Goal: Task Accomplishment & Management: Use online tool/utility

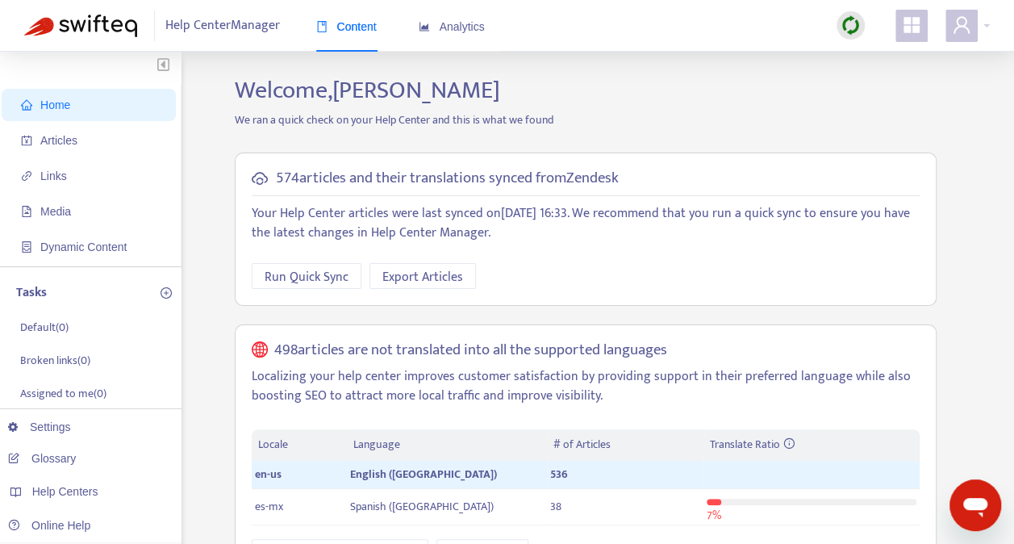
click at [848, 26] on img at bounding box center [851, 25] width 20 height 20
click at [868, 52] on link "Quick Sync" at bounding box center [884, 58] width 69 height 19
click at [60, 144] on span "Articles" at bounding box center [58, 140] width 37 height 13
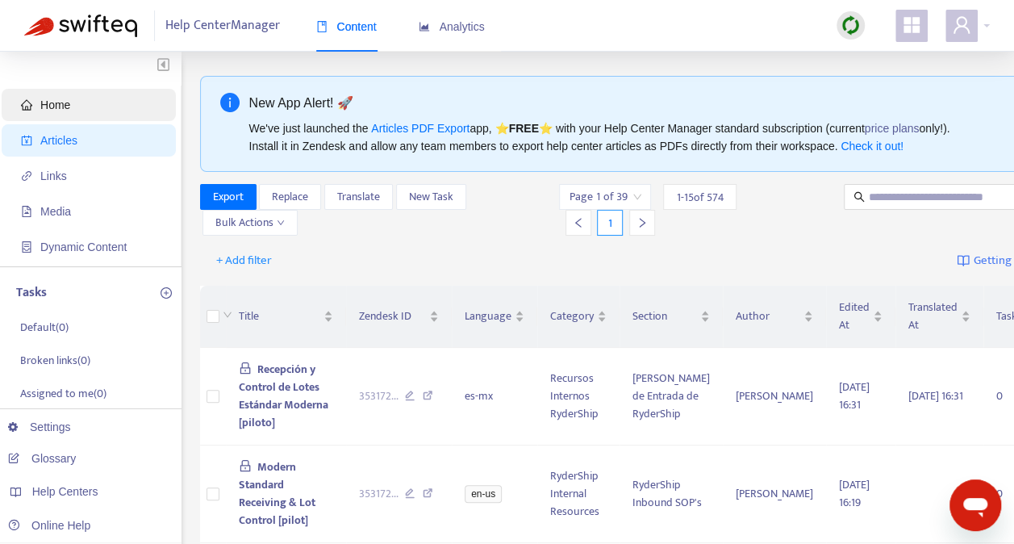
click at [56, 100] on span "Home" at bounding box center [55, 104] width 30 height 13
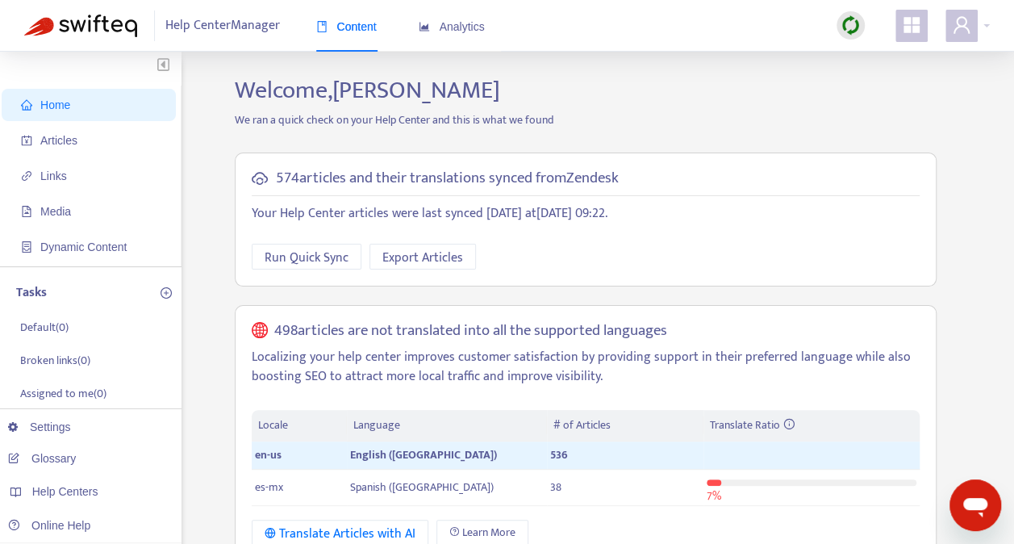
click at [846, 25] on img at bounding box center [851, 25] width 20 height 20
click at [867, 51] on link "Quick Sync" at bounding box center [884, 58] width 69 height 19
click at [56, 138] on span "Articles" at bounding box center [58, 140] width 37 height 13
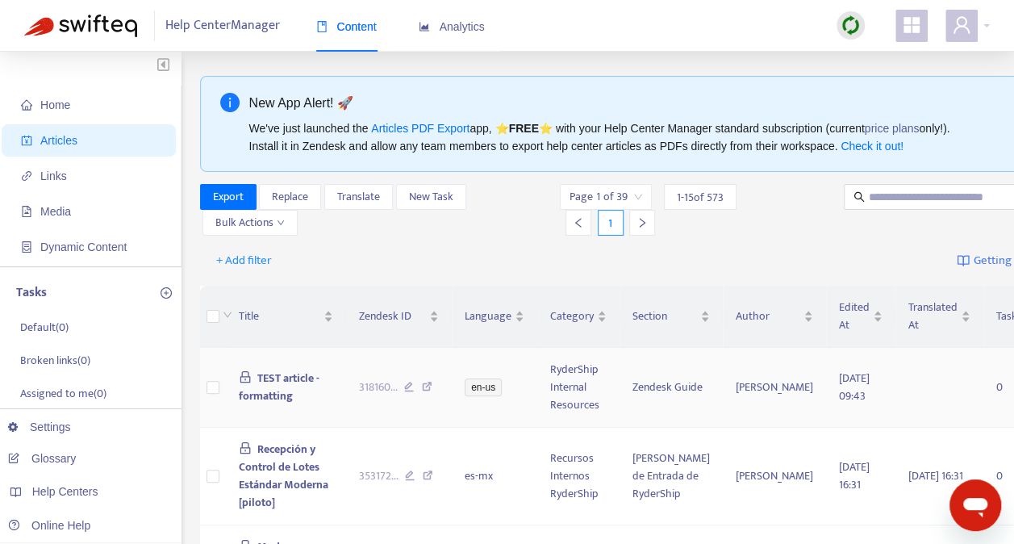
click at [268, 379] on span "TEST article - formatting" at bounding box center [279, 387] width 81 height 36
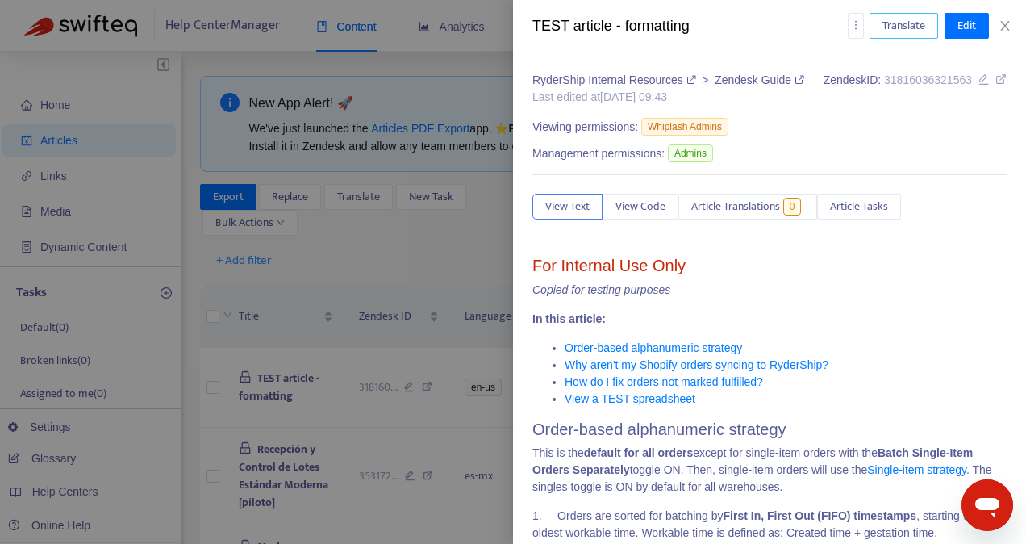
click at [906, 20] on span "Translate" at bounding box center [904, 26] width 43 height 18
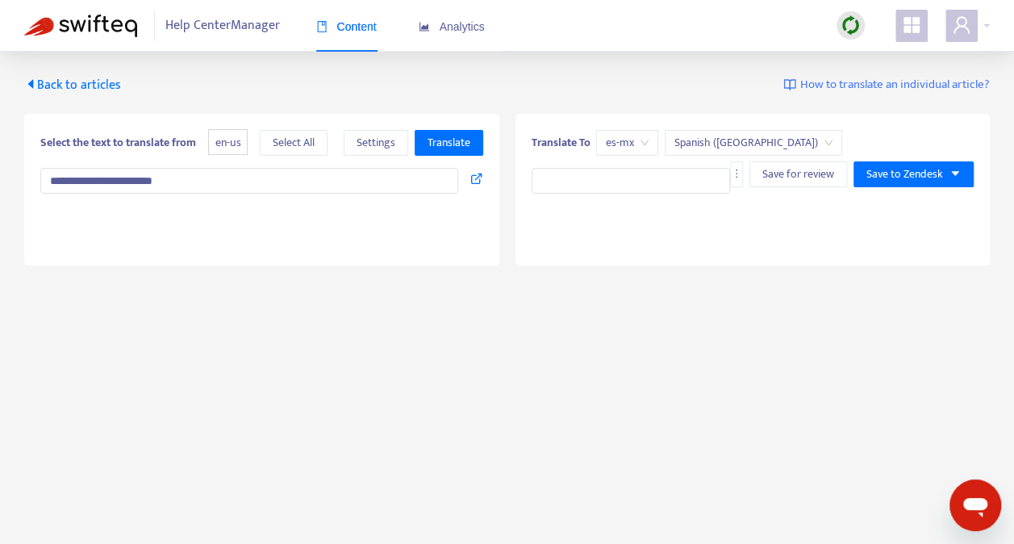
type textarea "**********"
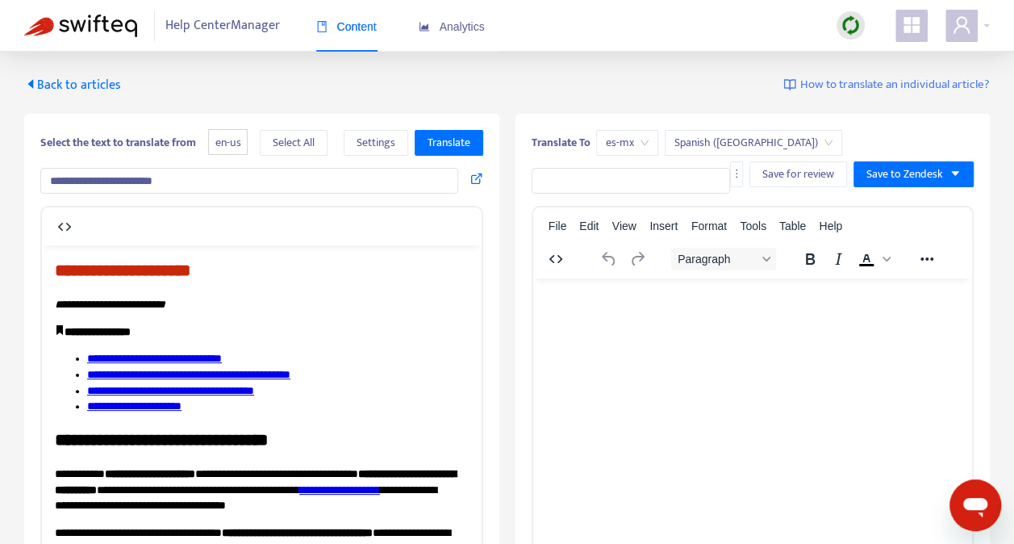
drag, startPoint x: 183, startPoint y: 182, endPoint x: 22, endPoint y: 190, distance: 161.5
click at [22, 190] on div "**********" at bounding box center [507, 460] width 1014 height 816
click at [448, 134] on span "Translate" at bounding box center [449, 143] width 43 height 18
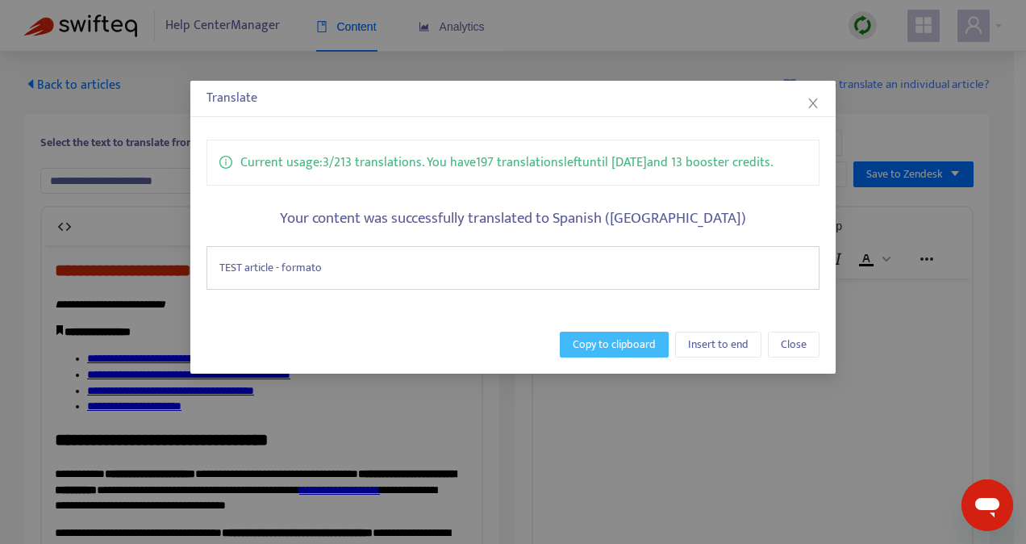
click at [609, 340] on span "Copy to clipboard" at bounding box center [614, 345] width 83 height 18
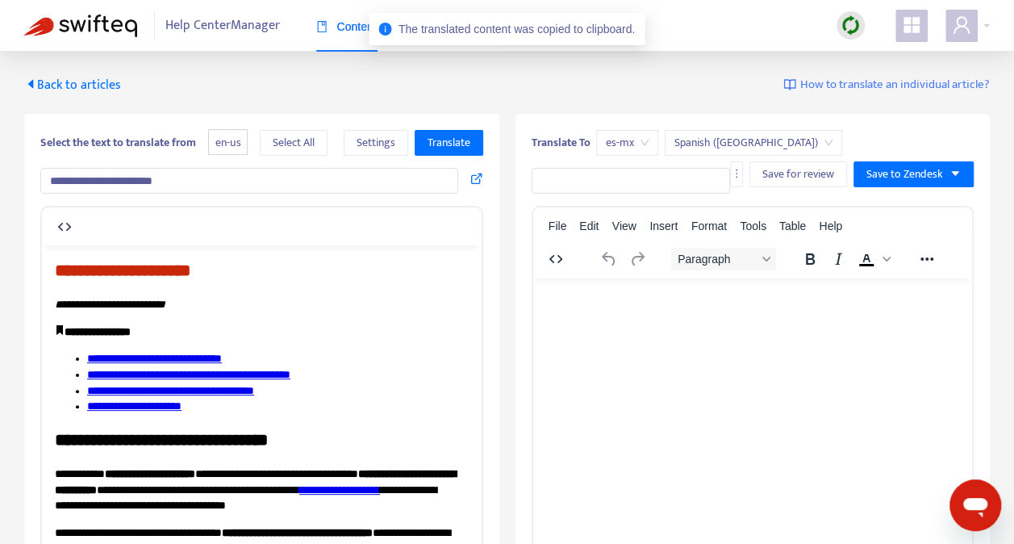
click at [575, 176] on input "text" at bounding box center [631, 181] width 199 height 26
paste input "**********"
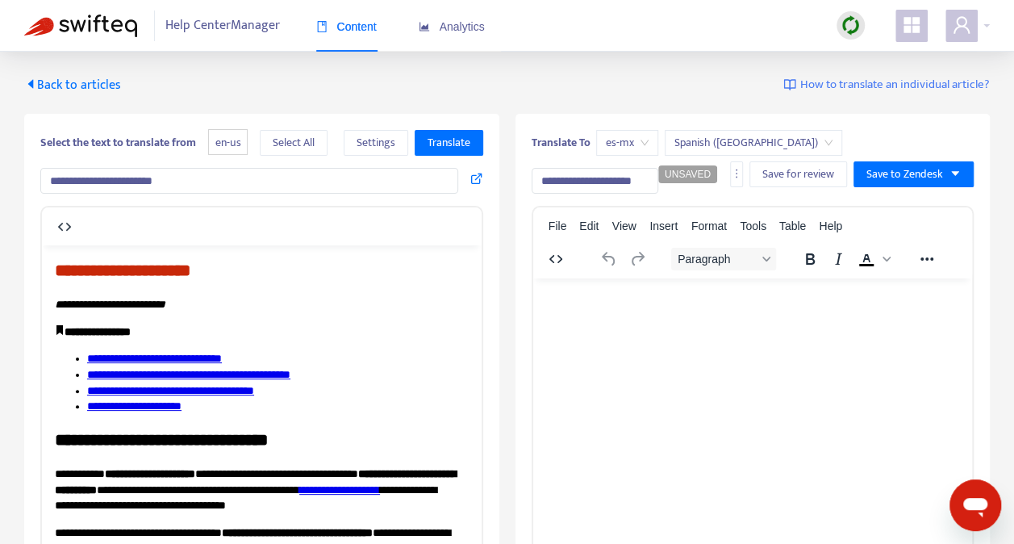
type input "**********"
drag, startPoint x: 656, startPoint y: 361, endPoint x: 947, endPoint y: 333, distance: 292.6
click at [657, 320] on html at bounding box center [753, 299] width 440 height 42
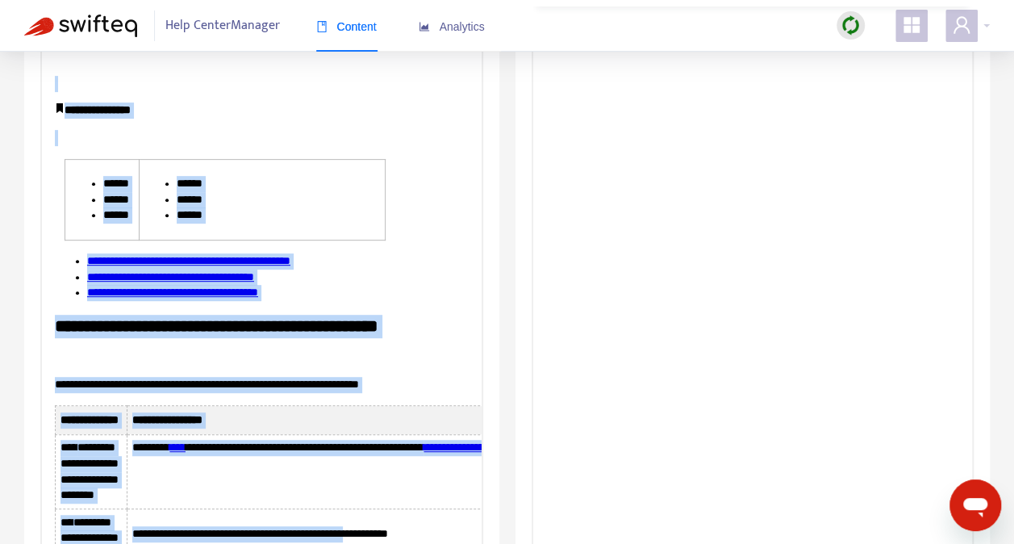
scroll to position [555, 0]
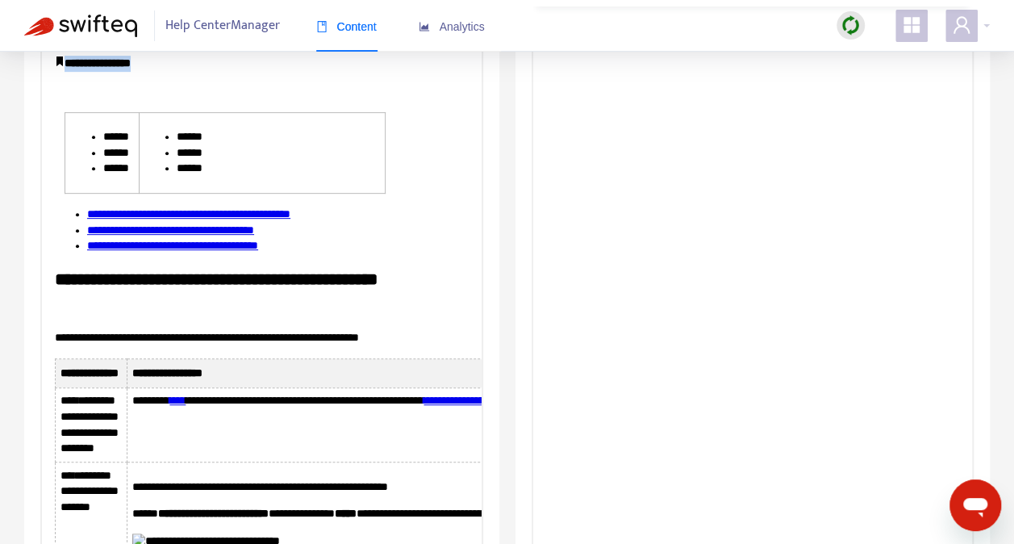
drag, startPoint x: 56, startPoint y: -6, endPoint x: 408, endPoint y: 67, distance: 359.4
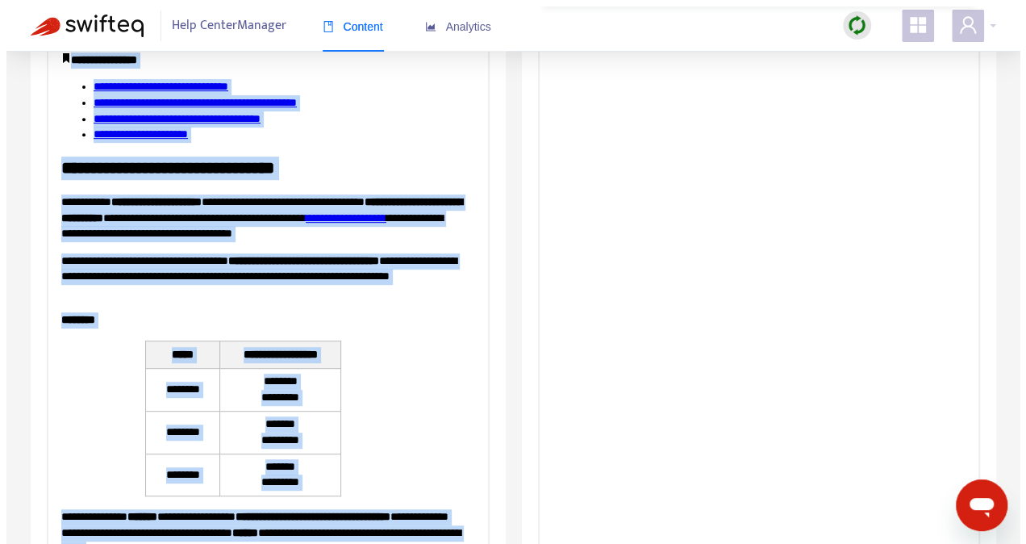
scroll to position [0, 0]
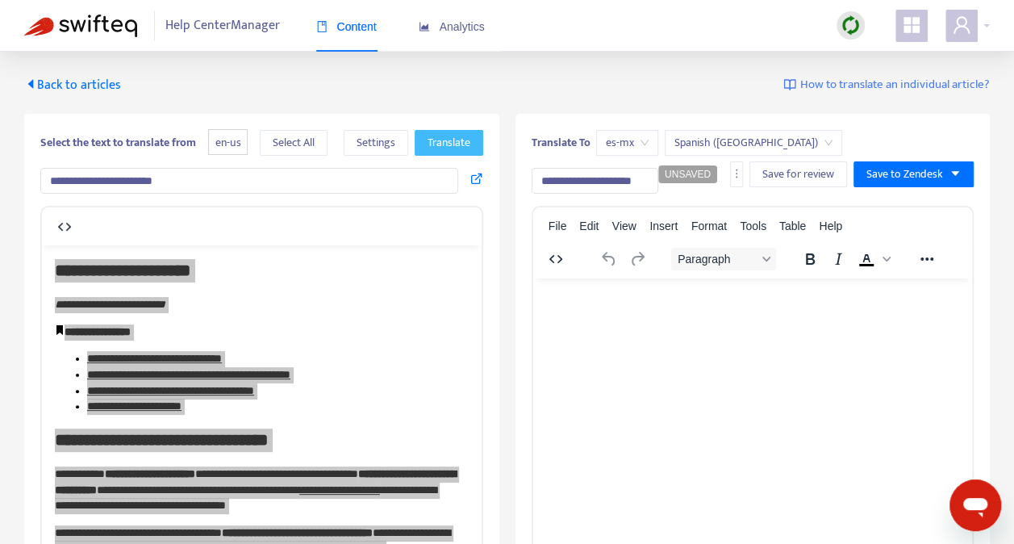
click at [447, 136] on span "Translate" at bounding box center [449, 143] width 43 height 18
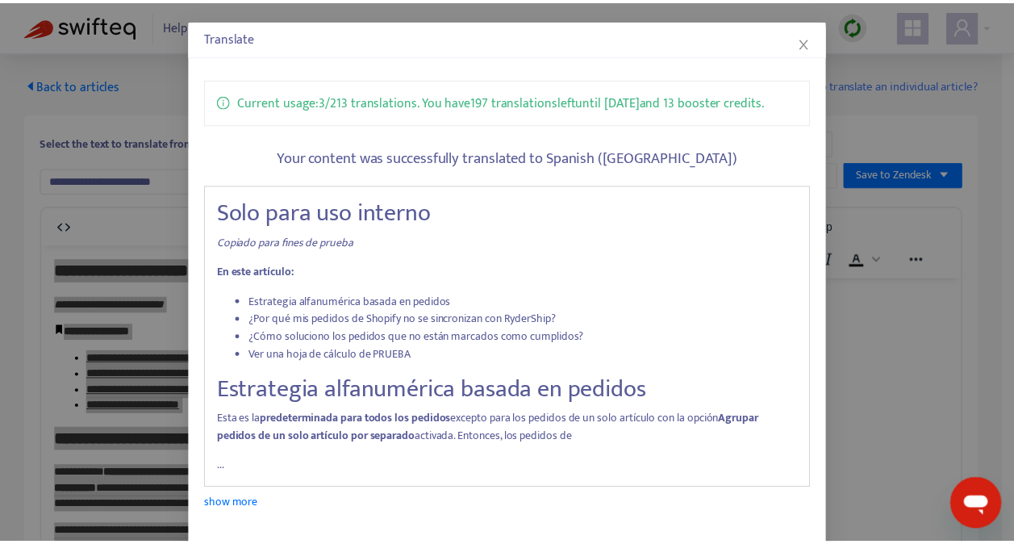
scroll to position [132, 0]
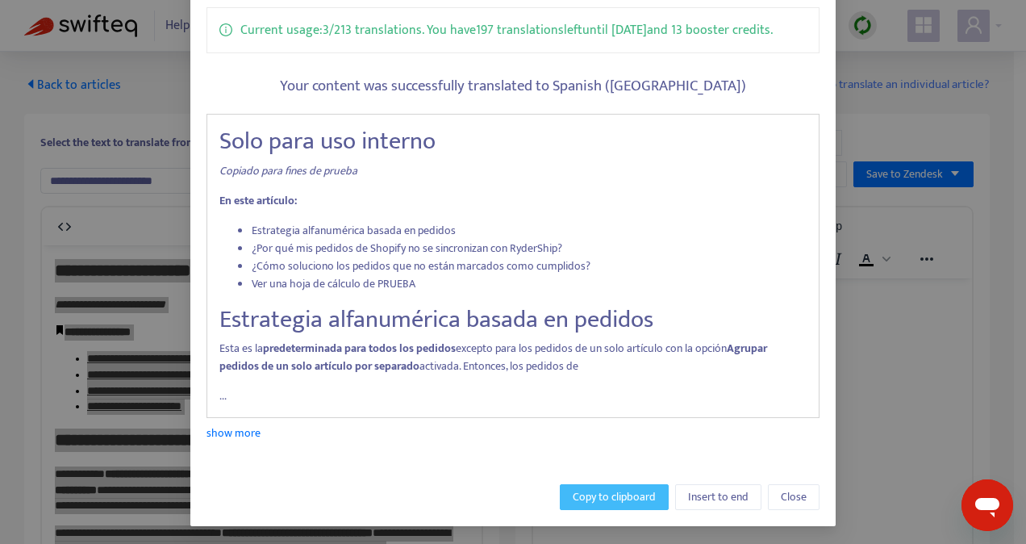
click at [599, 494] on span "Copy to clipboard" at bounding box center [614, 497] width 83 height 18
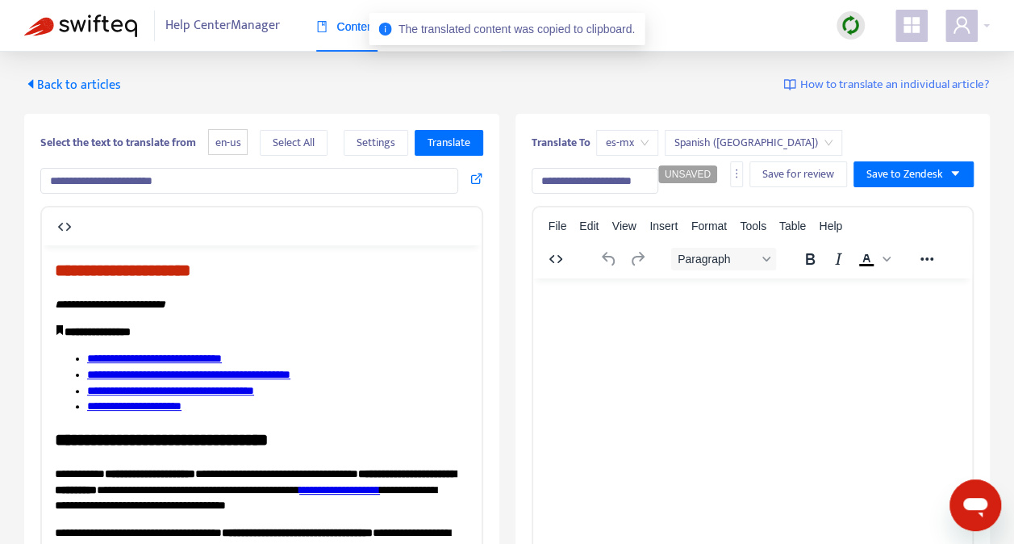
click at [568, 300] on p "Rich Text Area. Press ALT-0 for help." at bounding box center [752, 298] width 414 height 16
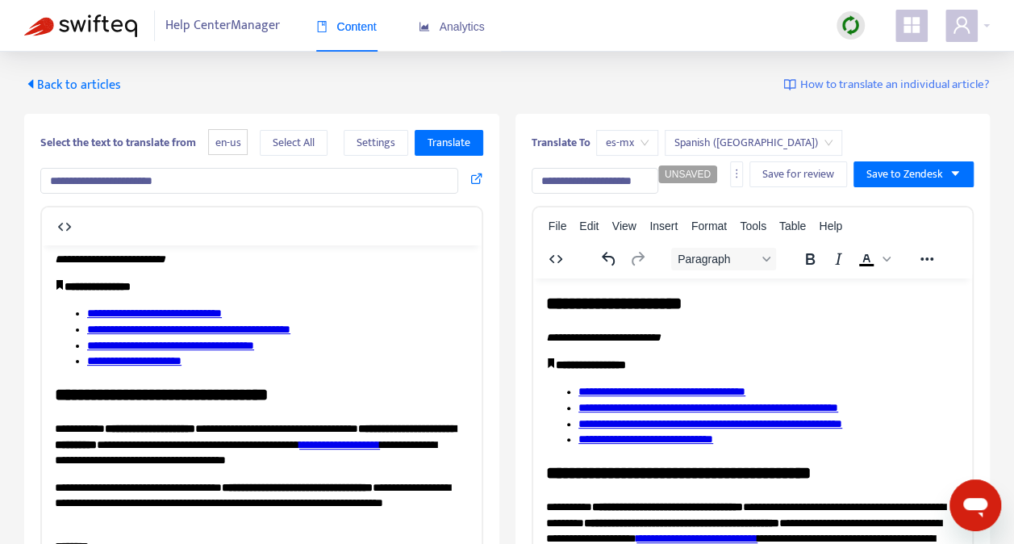
scroll to position [0, 0]
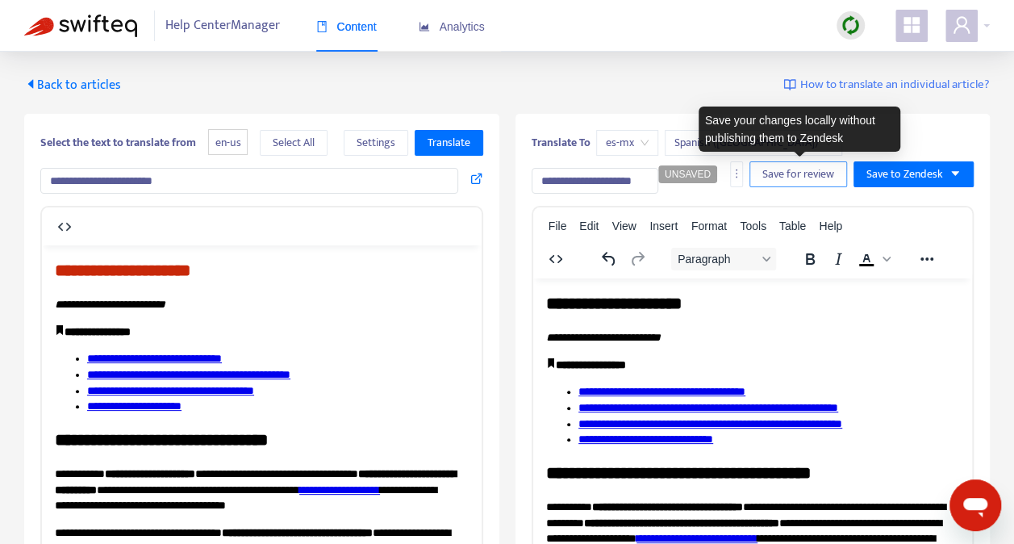
click at [783, 173] on span "Save for review" at bounding box center [798, 174] width 72 height 18
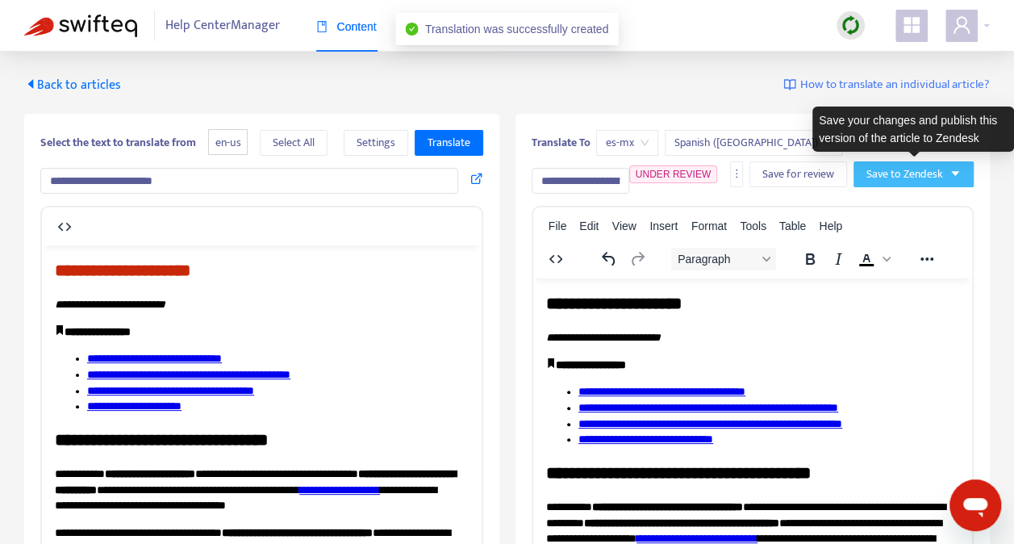
click at [952, 164] on button "Save to Zendesk" at bounding box center [914, 174] width 120 height 26
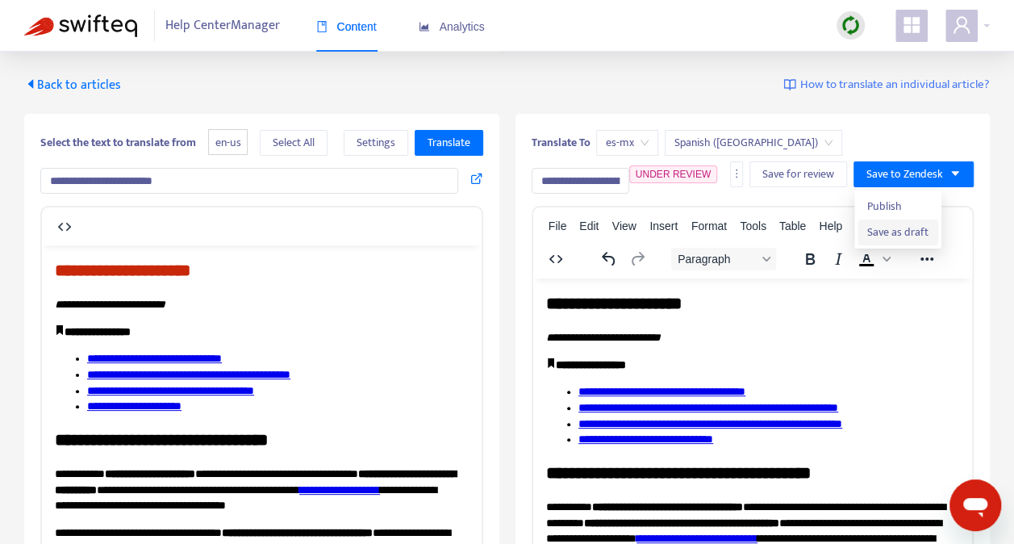
click at [908, 226] on span "Save as draft" at bounding box center [897, 232] width 61 height 18
click at [81, 81] on span "Back to articles" at bounding box center [72, 85] width 97 height 22
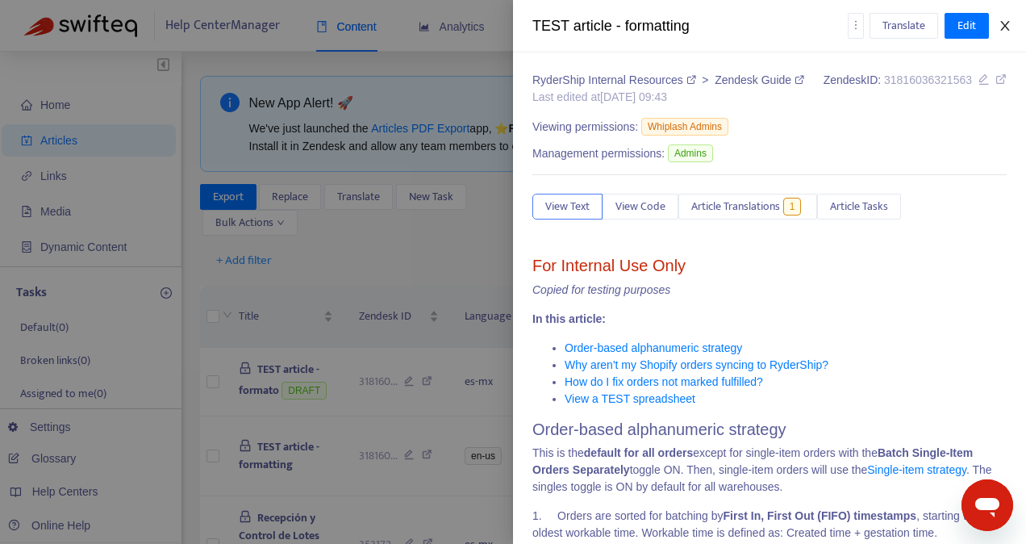
click at [1006, 22] on icon "close" at bounding box center [1005, 25] width 13 height 13
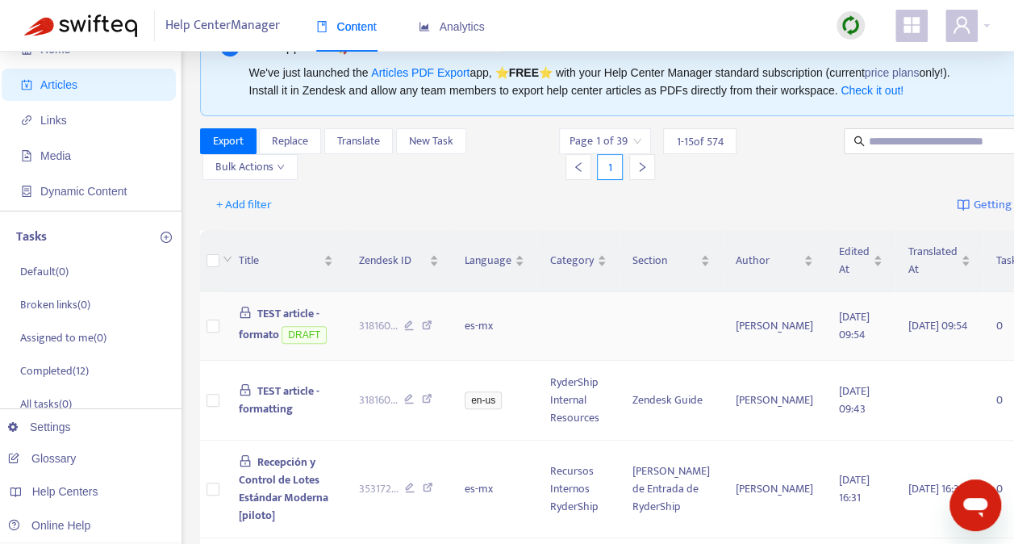
scroll to position [81, 0]
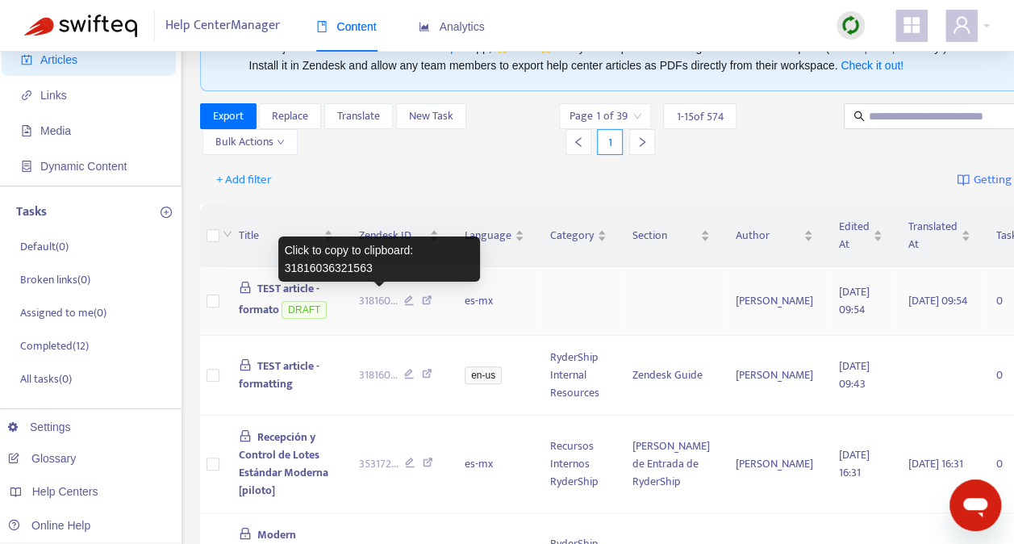
click at [378, 299] on span "318160 ..." at bounding box center [378, 301] width 39 height 18
click at [347, 249] on div "Click to copy to clipboard: 31816036321563" at bounding box center [379, 258] width 202 height 45
